Goal: Check status: Check status

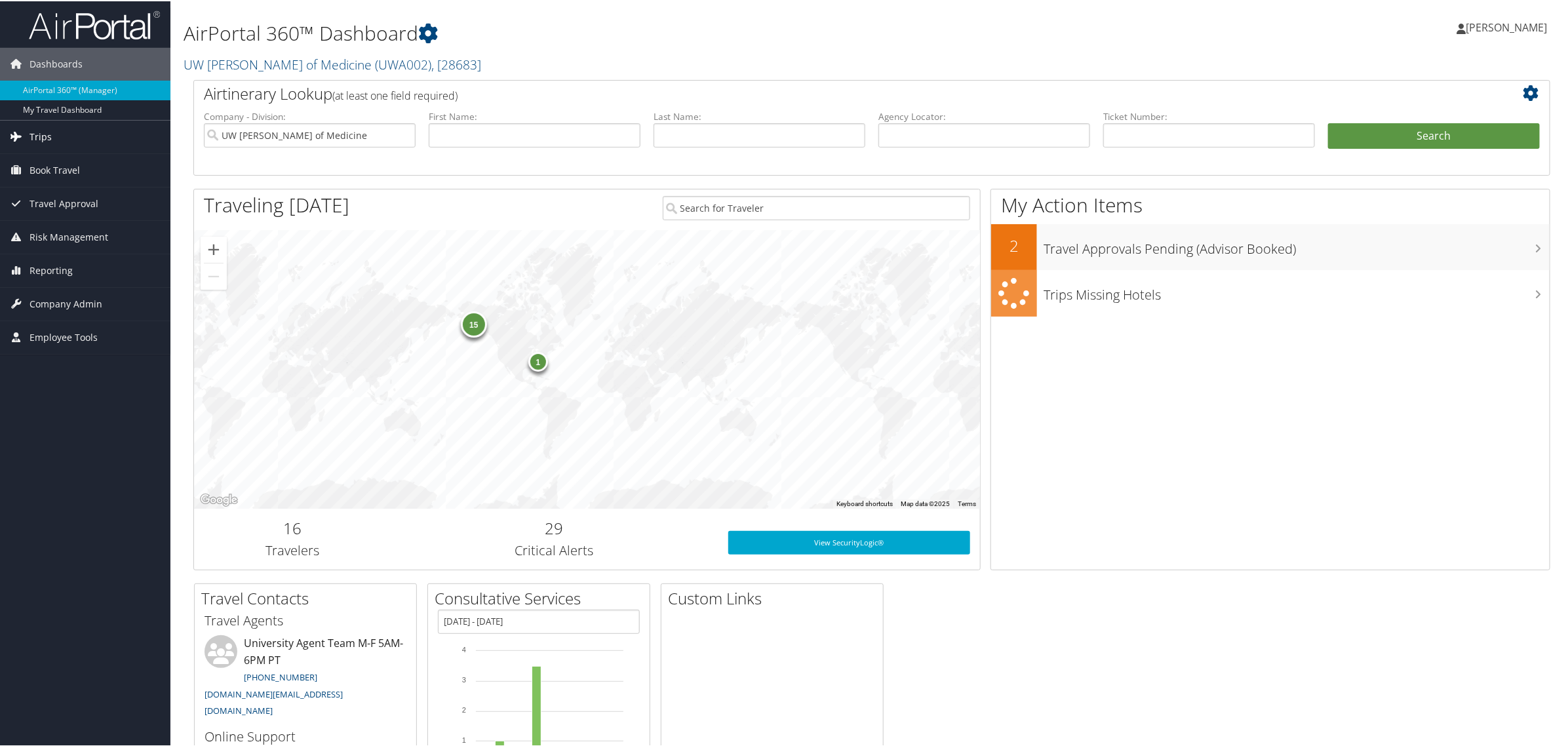
click at [33, 136] on span "Trips" at bounding box center [41, 136] width 22 height 33
click at [61, 168] on link "Airtinerary® Lookup" at bounding box center [85, 161] width 170 height 20
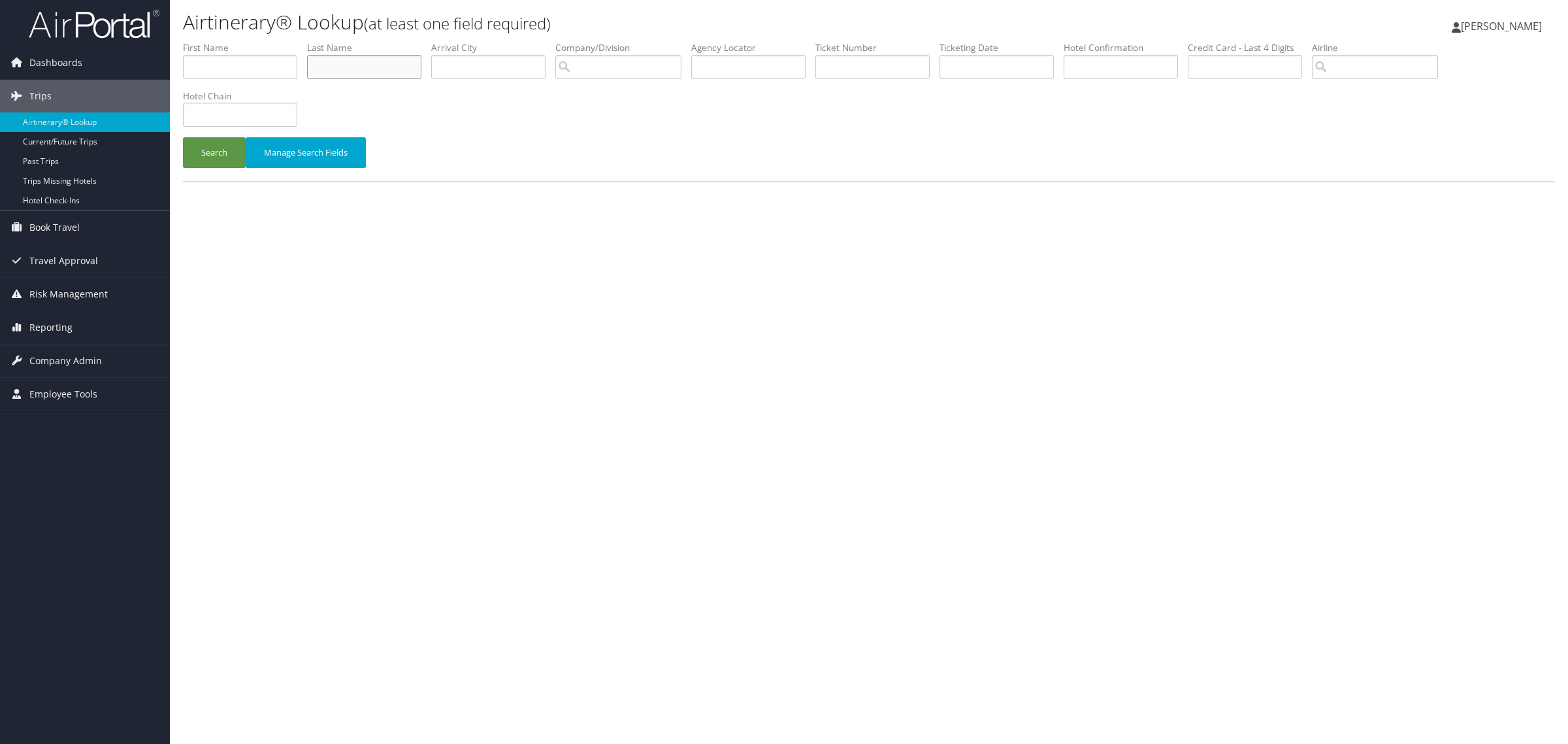
click at [369, 70] on input "text" at bounding box center [364, 66] width 114 height 24
type input "[PERSON_NAME]"
click at [183, 137] on button "Search" at bounding box center [214, 152] width 63 height 31
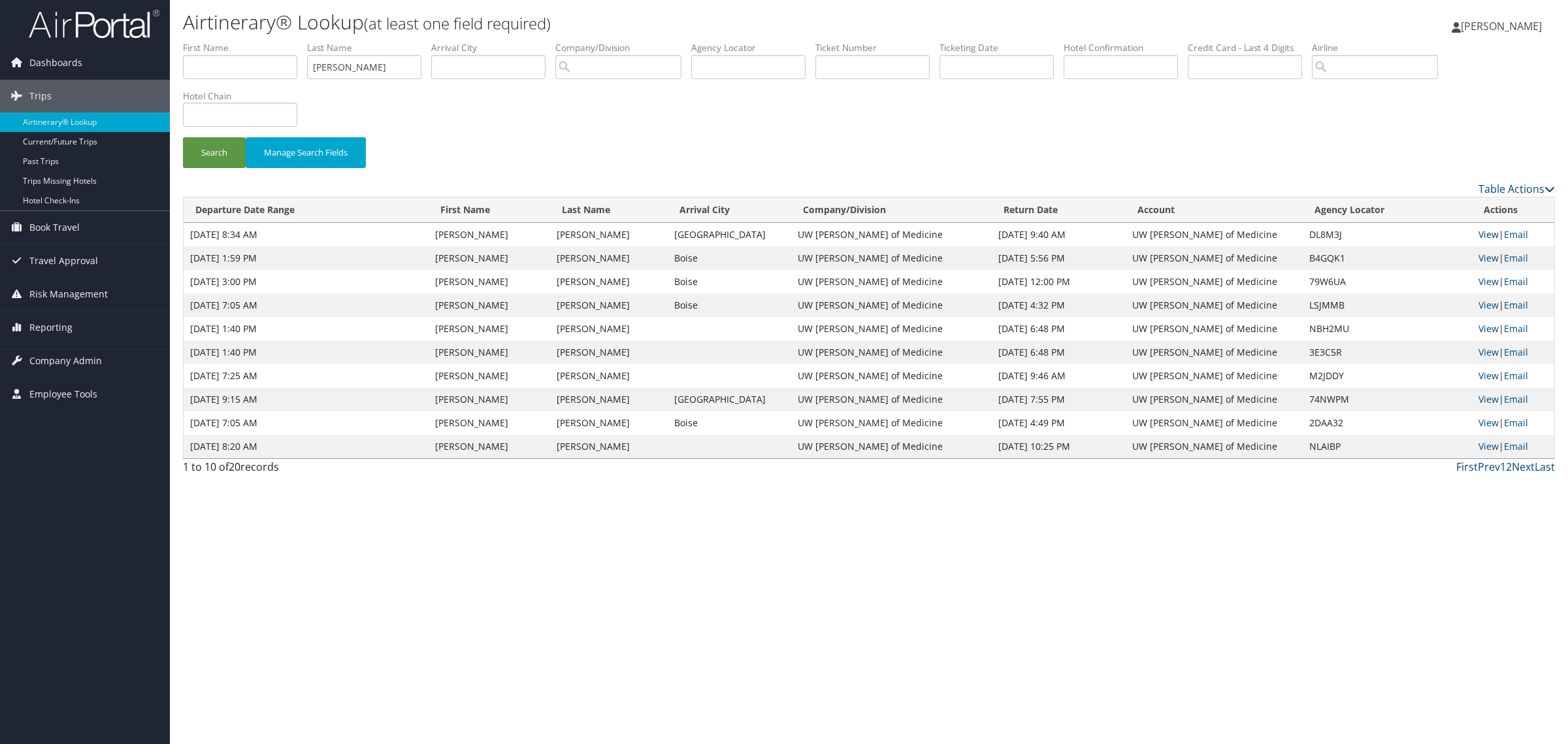
click at [1484, 236] on link "View" at bounding box center [1489, 234] width 21 height 12
click at [1480, 259] on link "View" at bounding box center [1489, 258] width 21 height 12
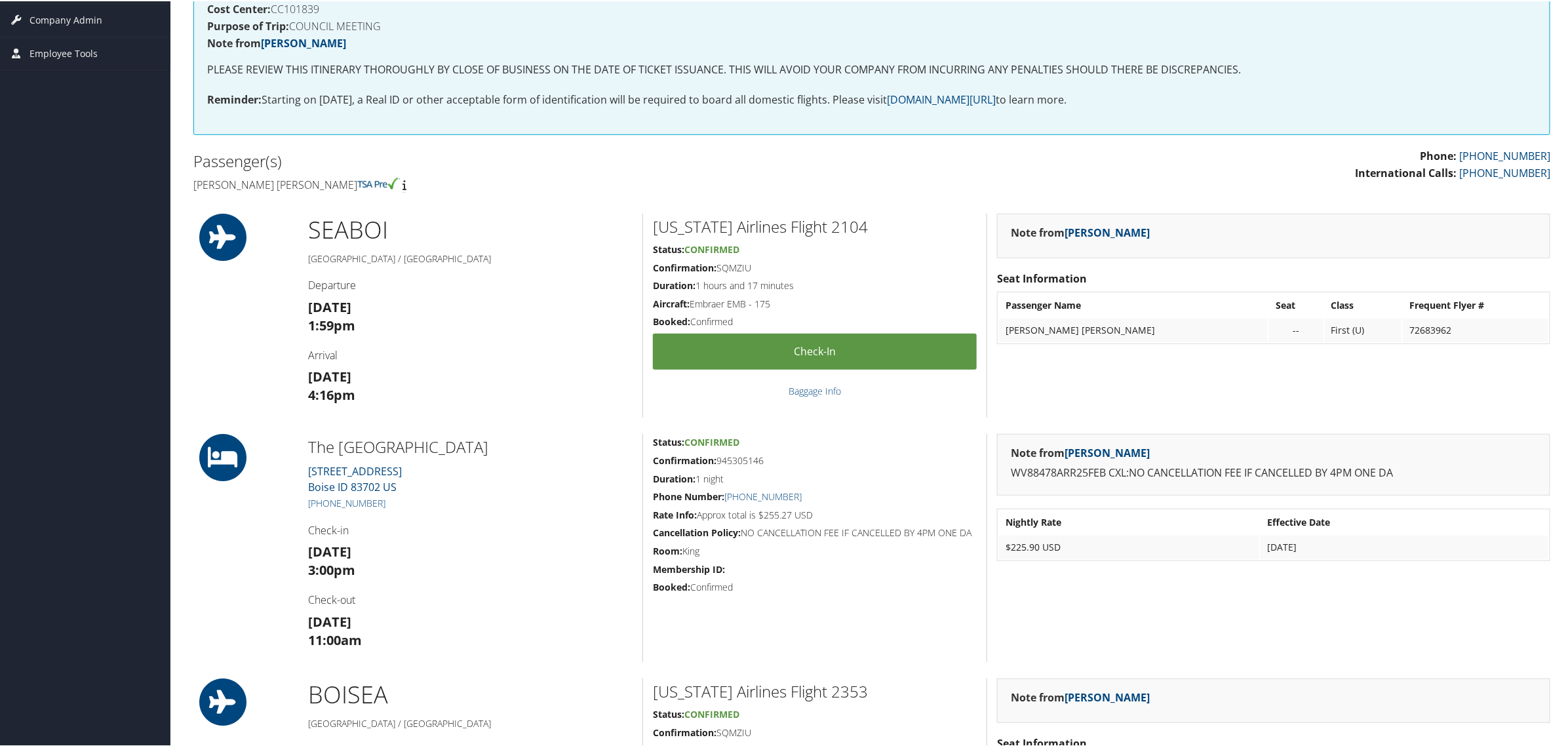
scroll to position [163, 0]
